Goal: Task Accomplishment & Management: Manage account settings

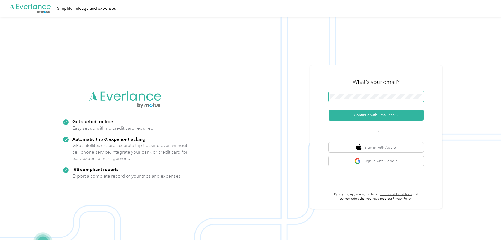
click at [328, 110] on button "Continue with Email / SSO" at bounding box center [375, 115] width 95 height 11
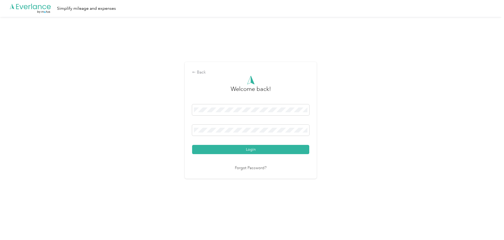
click at [192, 145] on button "Login" at bounding box center [250, 149] width 117 height 9
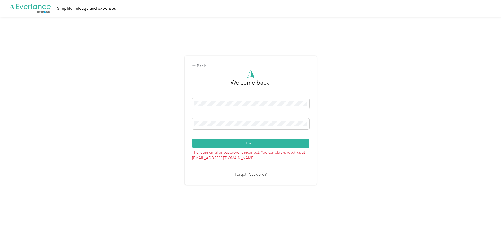
drag, startPoint x: 244, startPoint y: 130, endPoint x: 170, endPoint y: 126, distance: 73.9
click at [170, 126] on div "Back Welcome back! Login The login email or password is incorrect. You can alwa…" at bounding box center [250, 122] width 501 height 211
click at [247, 146] on button "Login" at bounding box center [250, 143] width 117 height 9
drag, startPoint x: 171, startPoint y: 122, endPoint x: 166, endPoint y: 112, distance: 11.2
click at [171, 122] on div "Back Welcome back! Login The login email or password is incorrect. You can alwa…" at bounding box center [250, 122] width 501 height 211
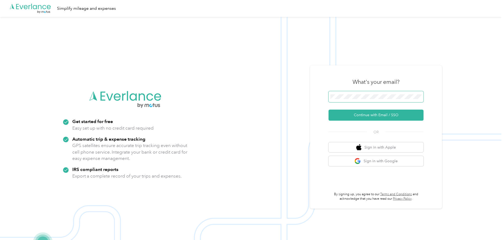
click at [328, 110] on button "Continue with Email / SSO" at bounding box center [375, 115] width 95 height 11
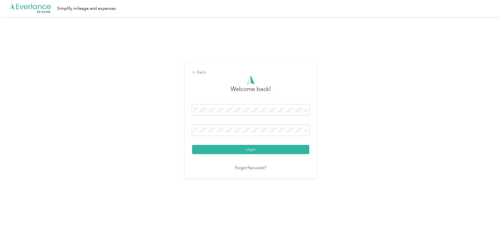
click at [192, 145] on button "Login" at bounding box center [250, 149] width 117 height 9
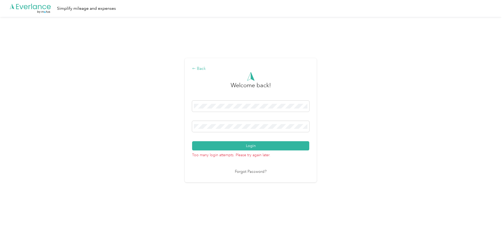
click at [197, 68] on div "Back" at bounding box center [250, 69] width 117 height 6
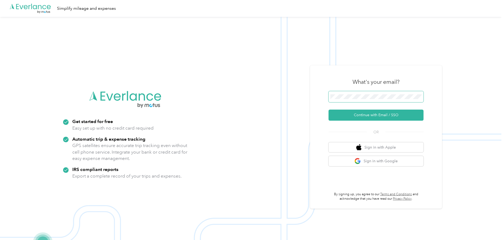
click at [328, 110] on button "Continue with Email / SSO" at bounding box center [375, 115] width 95 height 11
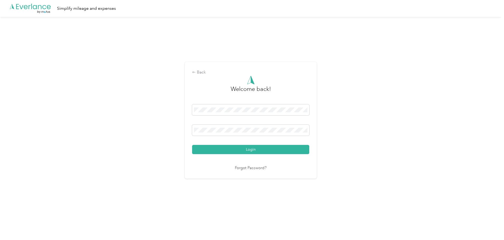
click at [192, 145] on button "Login" at bounding box center [250, 149] width 117 height 9
